Goal: Task Accomplishment & Management: Use online tool/utility

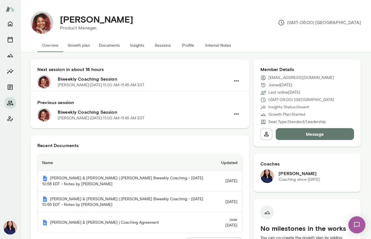
scroll to position [311, 0]
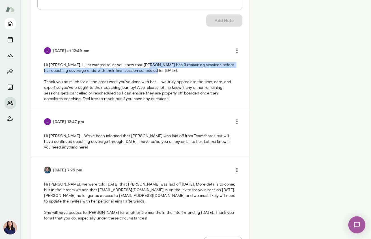
click at [10, 22] on icon "Home" at bounding box center [10, 24] width 5 height 5
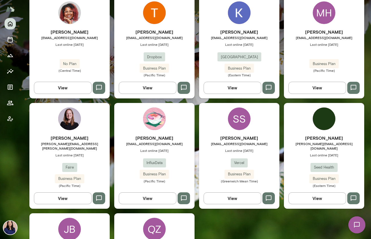
scroll to position [286, 0]
click at [243, 120] on div "SS" at bounding box center [239, 119] width 23 height 23
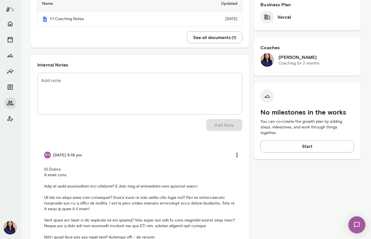
scroll to position [87, 0]
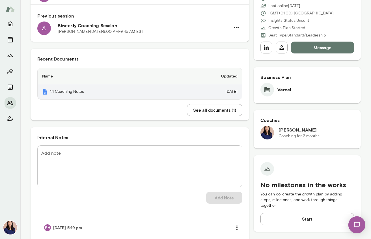
click at [84, 93] on th "1:1 Coaching Notes" at bounding box center [106, 91] width 136 height 15
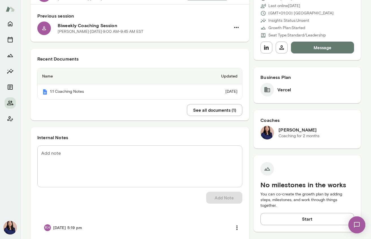
scroll to position [0, 0]
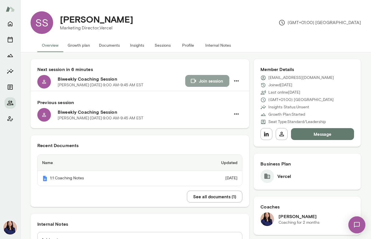
click at [185, 82] on button "Join session" at bounding box center [207, 81] width 44 height 12
